Goal: Navigation & Orientation: Find specific page/section

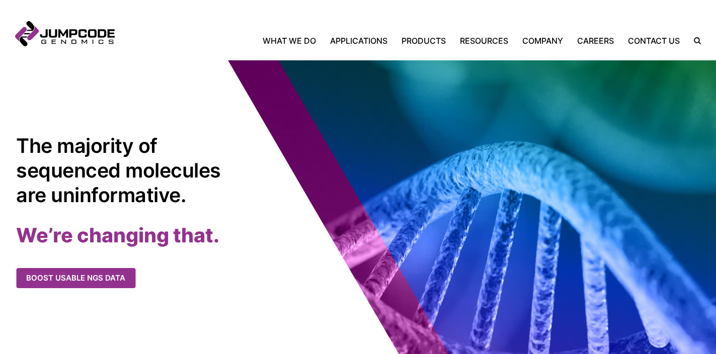
scroll to position [8, 0]
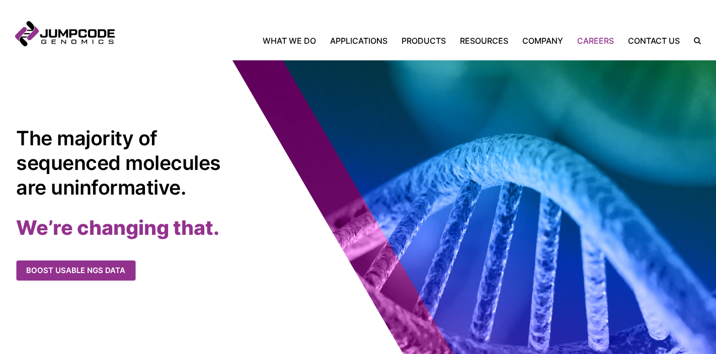
click at [597, 40] on link "Careers" at bounding box center [595, 41] width 51 height 12
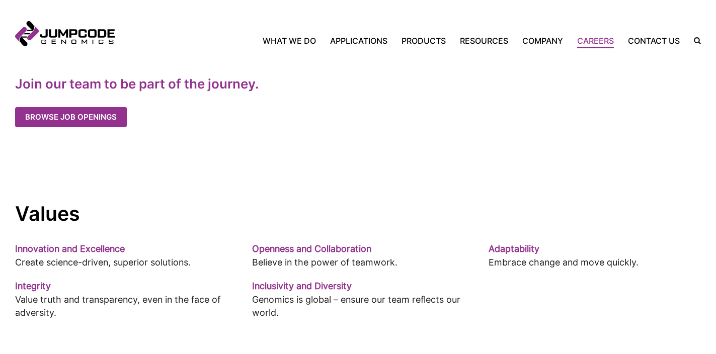
scroll to position [586, 0]
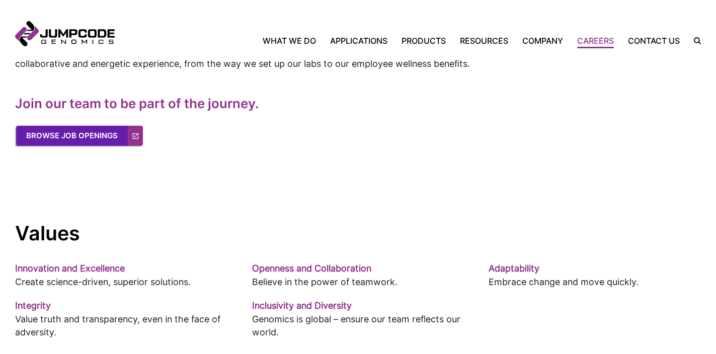
click at [75, 135] on link "Browse Job Openings" at bounding box center [79, 136] width 127 height 20
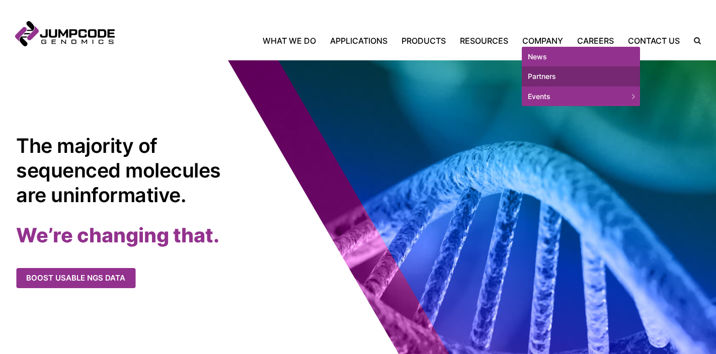
click at [543, 78] on link "Partners" at bounding box center [581, 76] width 118 height 20
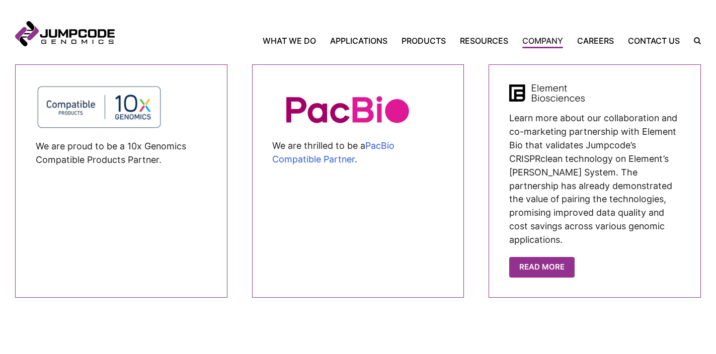
scroll to position [788, 0]
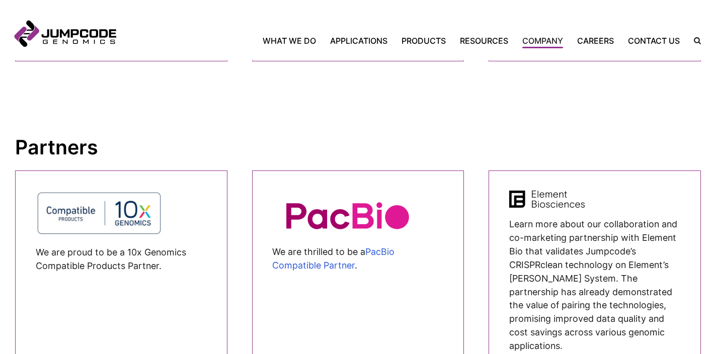
click at [59, 37] on link "Jumpcode Genomics" at bounding box center [65, 33] width 100 height 25
